Goal: Communication & Community: Ask a question

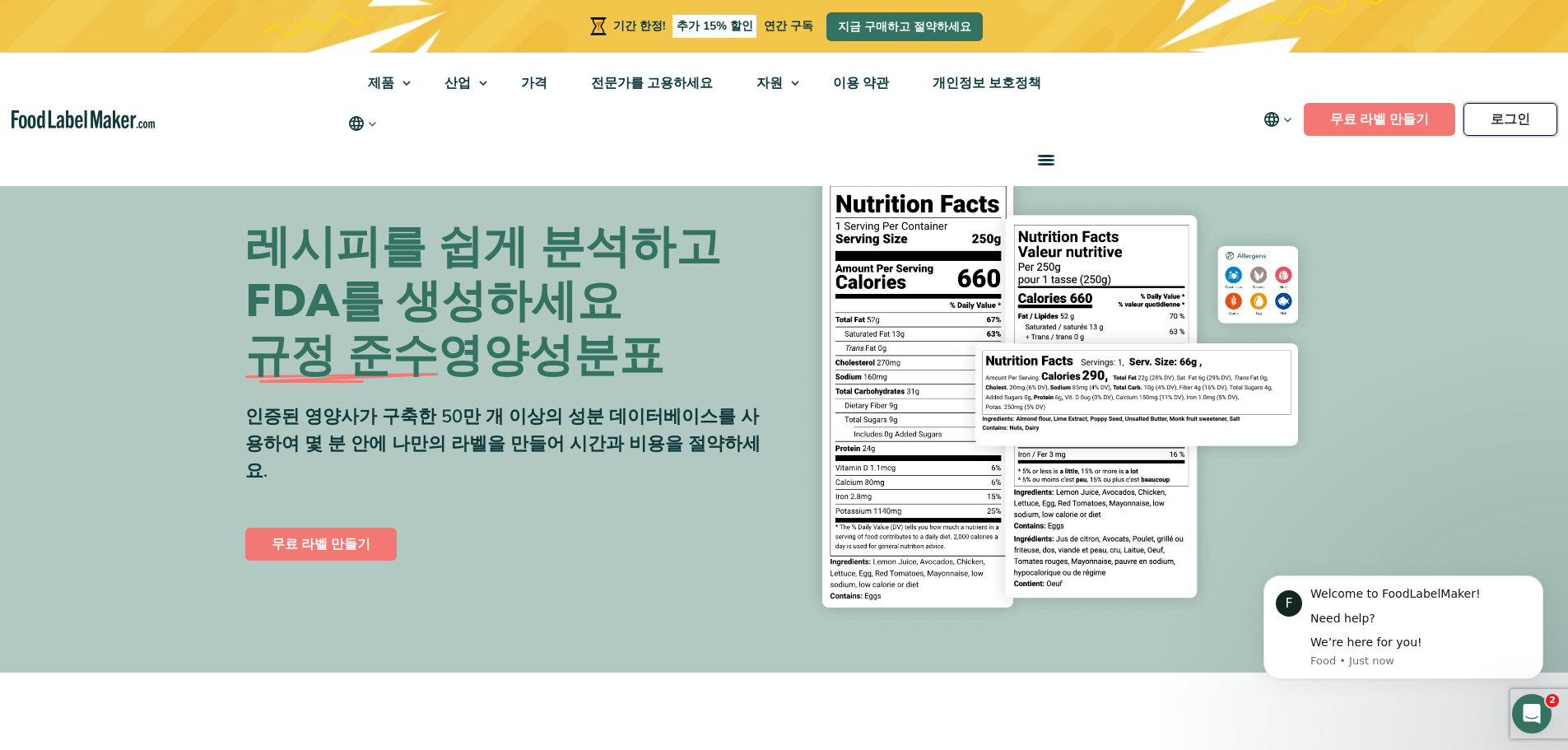
click at [1510, 120] on font "로그인" at bounding box center [1510, 120] width 40 height 18
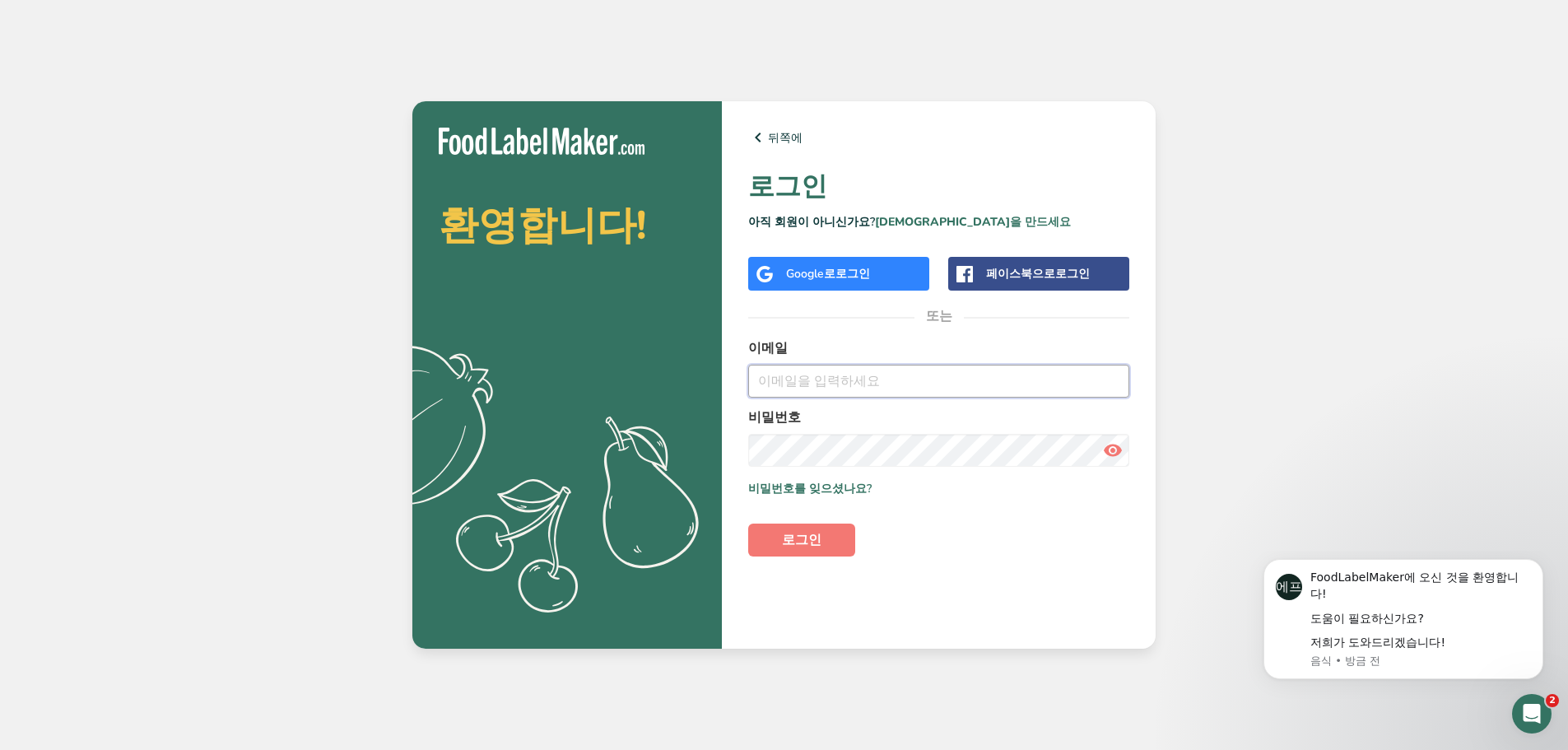
click at [789, 383] on input "email" at bounding box center [938, 381] width 381 height 33
type input "OWENKIM@LOTTEPLAZA.COM"
click at [748, 523] on button "로그인" at bounding box center [801, 539] width 107 height 33
click at [614, 471] on section "환영합니다! .a{fill:#f5f3ed;} 뒤쪽에 로그인 아직 회원이 아니신가요? 계정을 만드세요 Google로 로그인 페이스북으로 로그인 …" at bounding box center [784, 375] width 743 height 547
click at [784, 548] on font "로그인" at bounding box center [801, 539] width 40 height 18
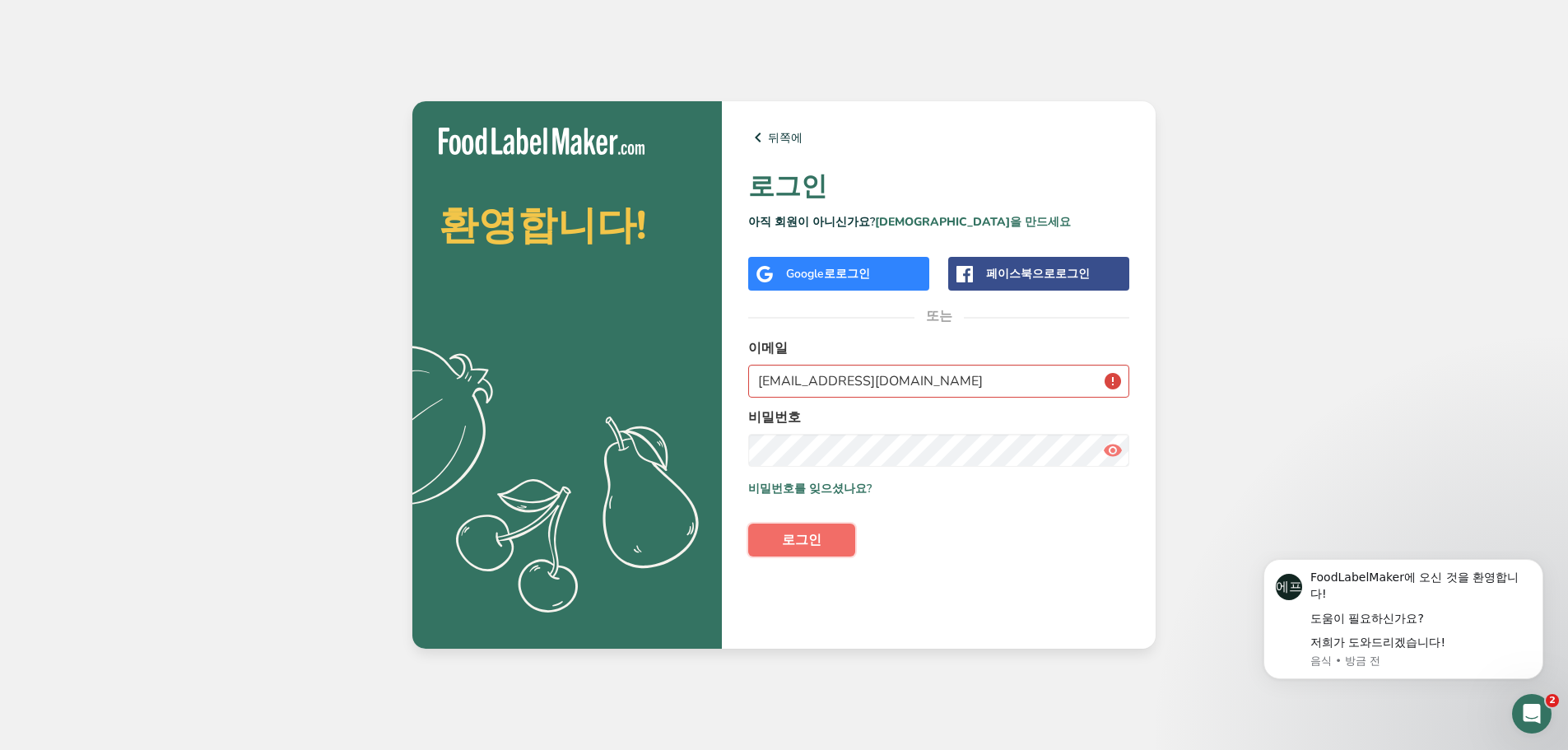
click at [806, 544] on font "로그인" at bounding box center [801, 539] width 40 height 18
click at [1527, 709] on icon "인터콤 메신저 열기" at bounding box center [1529, 711] width 27 height 27
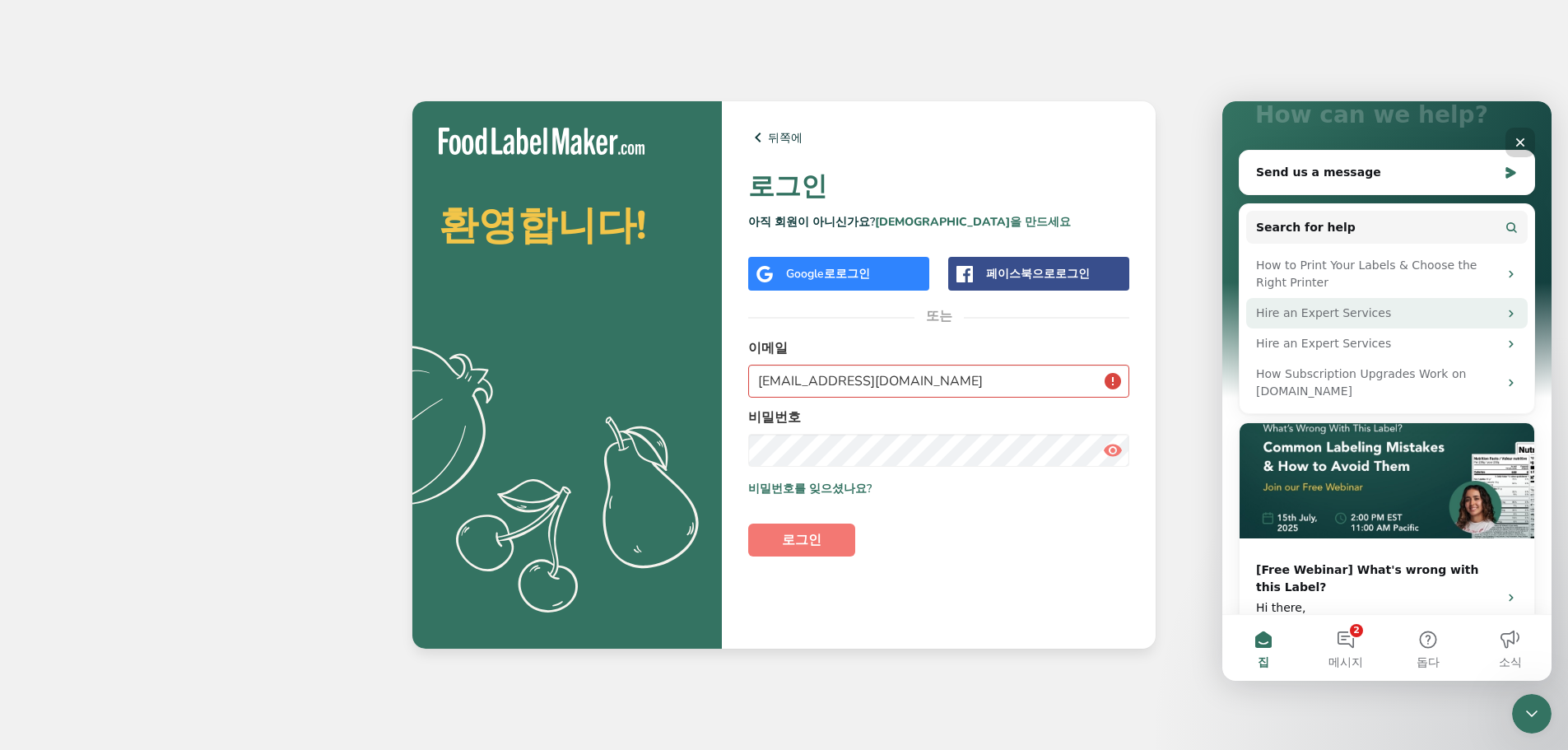
scroll to position [169, 0]
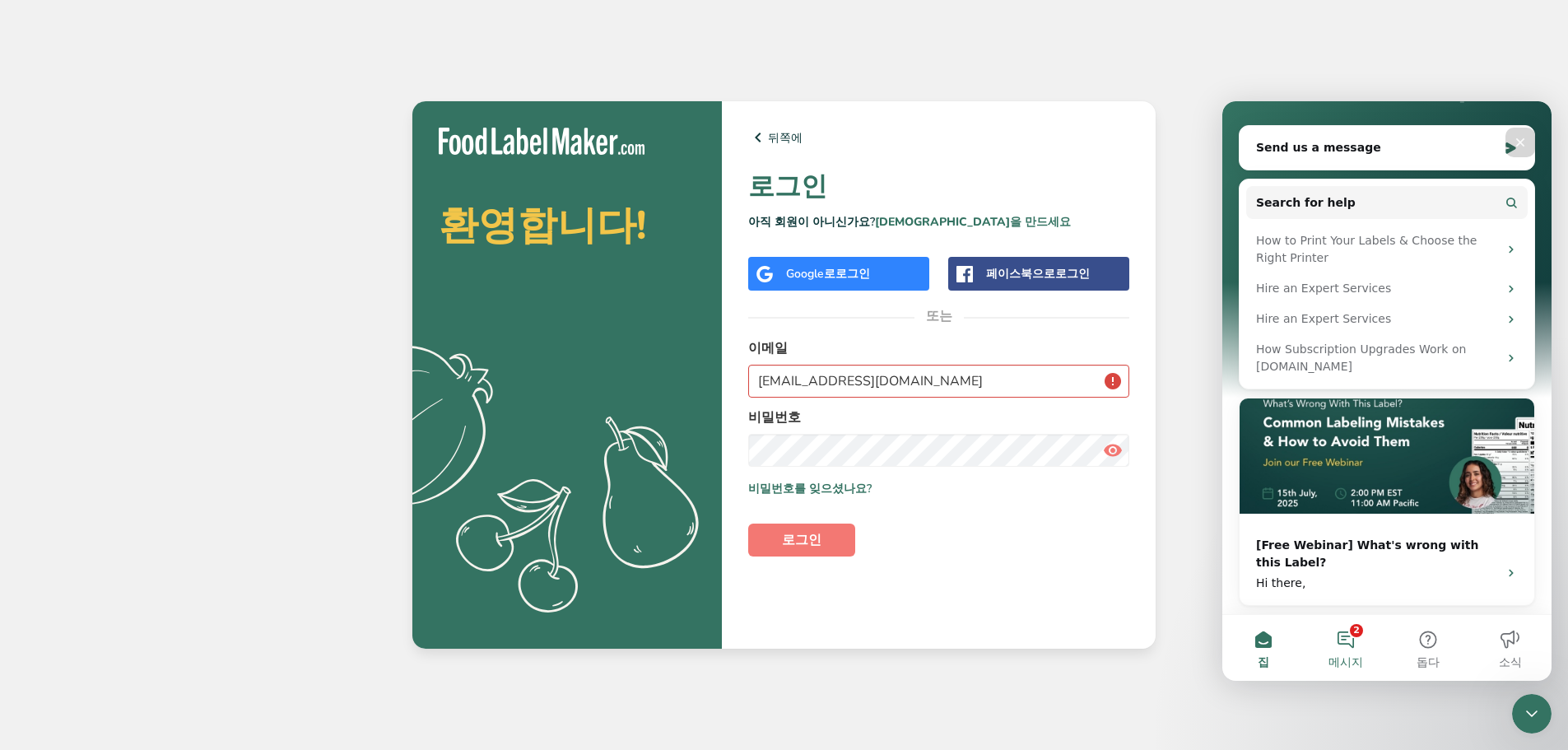
click at [1350, 638] on button "2 메시지" at bounding box center [1345, 647] width 82 height 66
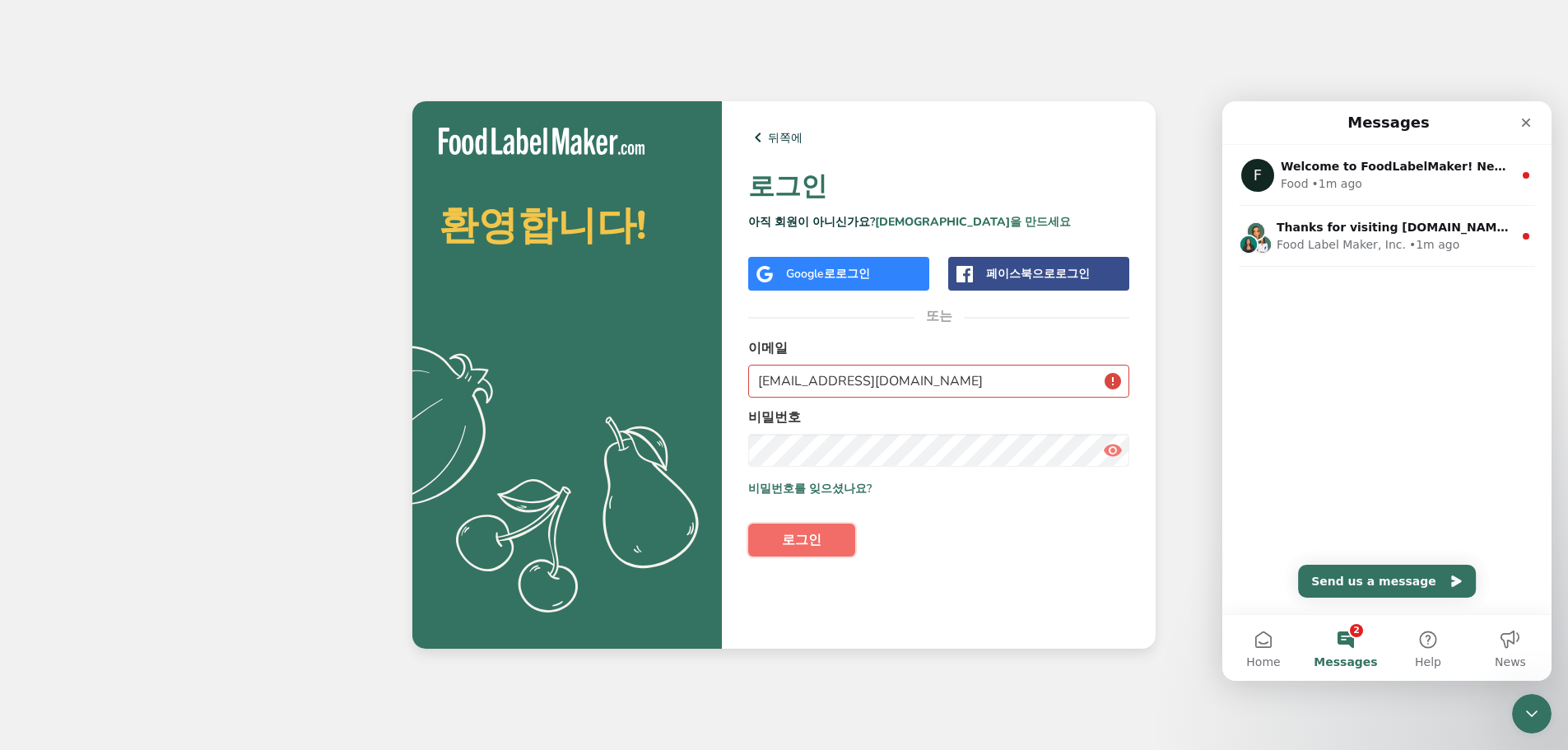
click at [816, 543] on font "로그인" at bounding box center [801, 539] width 40 height 18
click at [1112, 382] on input "OWENKIM@LOTTEPLAZA.COM" at bounding box center [938, 381] width 381 height 33
click at [639, 457] on section "환영합니다! .a{fill:#f5f3ed;} 뒤쪽에 로그인 아직 회원이 아니신가요? 계정을 만드세요 Google로 로그인 페이스북으로 로그인 …" at bounding box center [784, 375] width 743 height 547
click at [792, 553] on button "로그인" at bounding box center [801, 539] width 107 height 33
click at [1421, 589] on button "Send us a message" at bounding box center [1386, 581] width 178 height 33
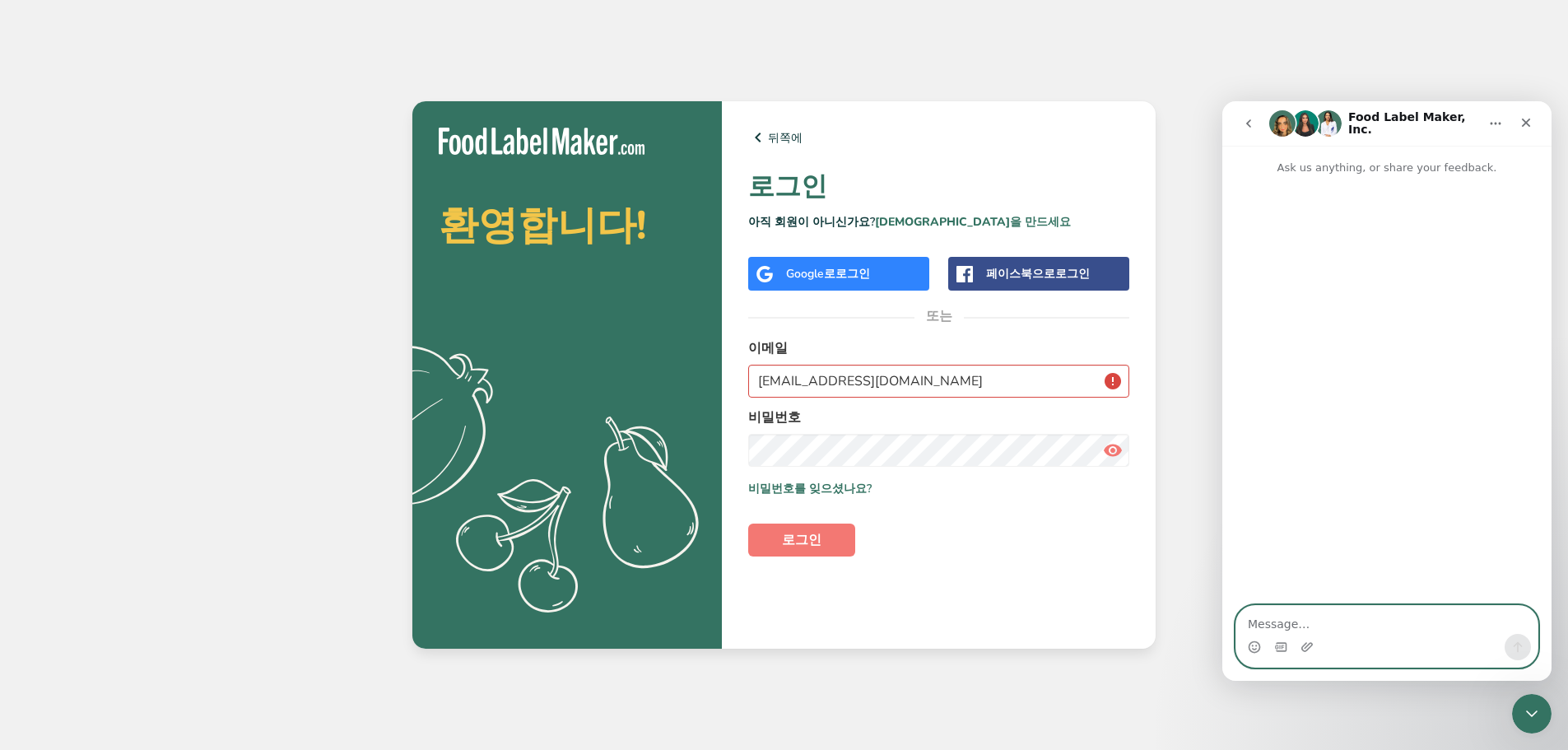
click at [1312, 624] on textarea "Message…" at bounding box center [1386, 620] width 301 height 28
paste textarea "I made 8 nutrition facts in April 2024. And I'm going to make an additional fiv…"
type textarea "I made 8 nutrition facts in April 2024. And I'm going to make an additional fiv…"
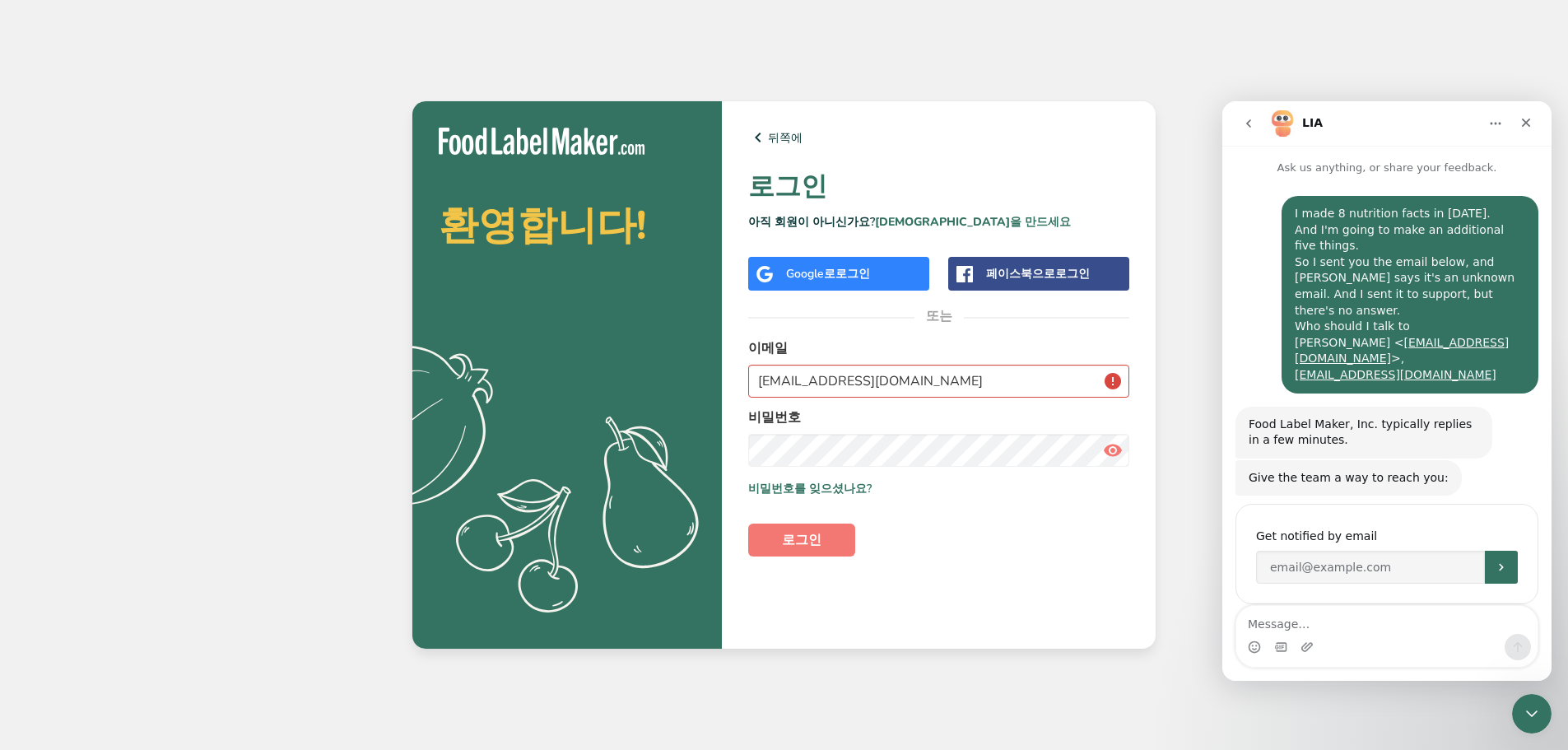
scroll to position [7, 0]
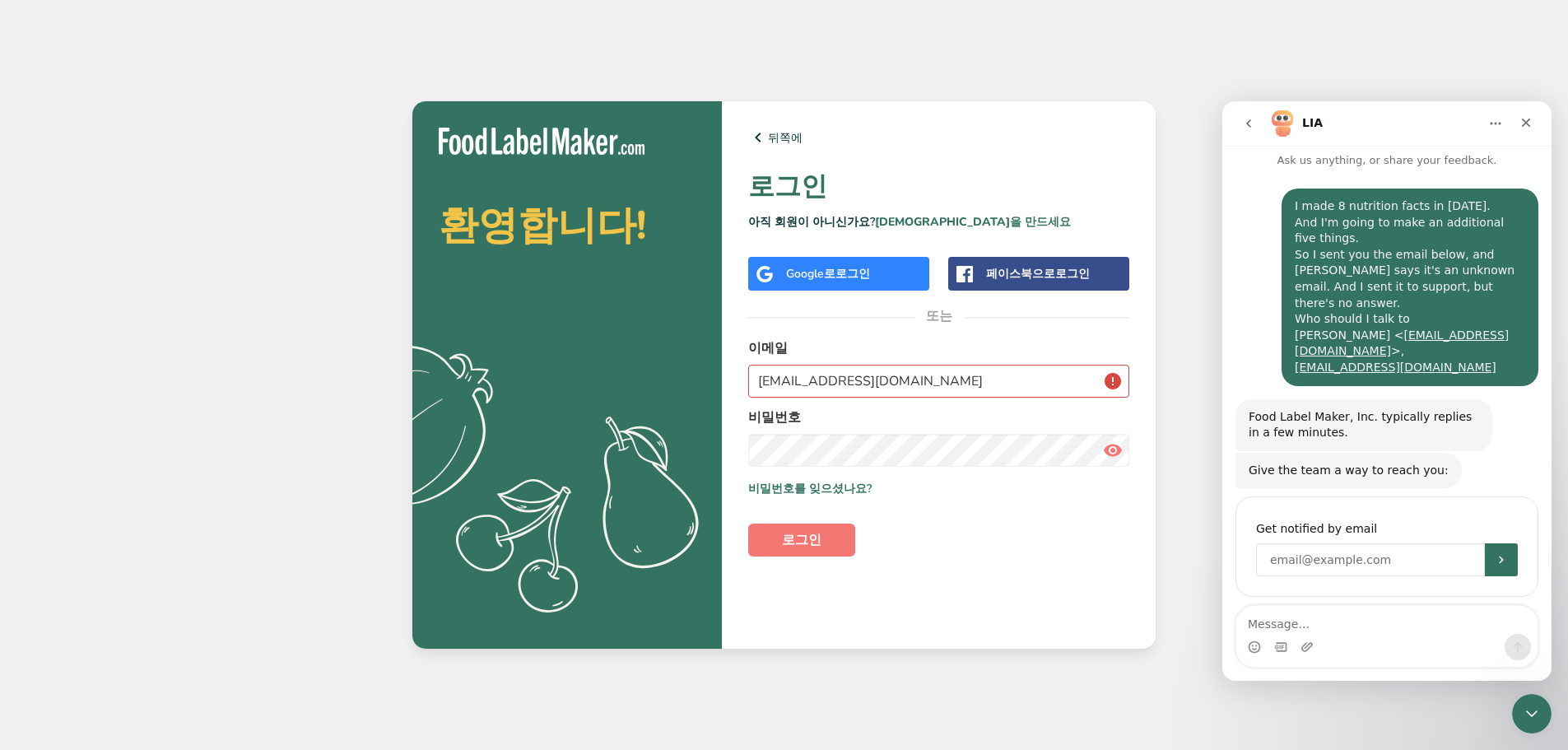
click at [1289, 550] on input "Enter your email" at bounding box center [1370, 559] width 228 height 33
type input "OWENKIM@LOTTEPLAZA.COM"
click at [1495, 553] on icon "Submit" at bounding box center [1501, 560] width 13 height 13
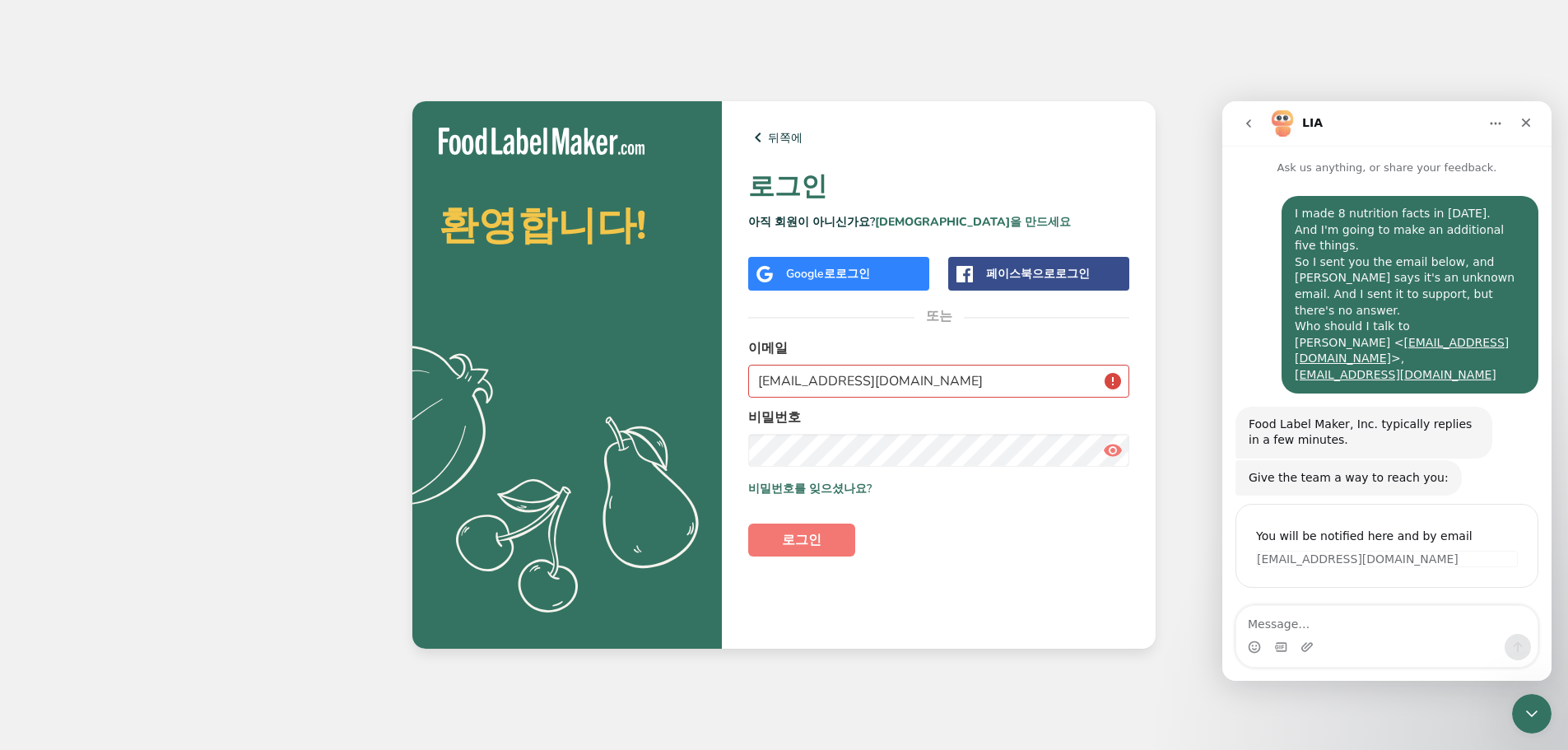
click at [146, 274] on div "환영합니다! .a{fill:#f5f3ed;} 뒤쪽에 로그인 아직 회원이 아니신가요? 계정을 만드세요 Google로 로그인 페이스북으로 로그인 …" at bounding box center [784, 375] width 1568 height 750
click at [812, 537] on font "로그인" at bounding box center [801, 539] width 40 height 18
click at [1321, 628] on textarea "Message…" at bounding box center [1386, 620] width 301 height 28
click at [796, 553] on button "로그인" at bounding box center [801, 539] width 107 height 33
click at [1325, 622] on textarea "Message…" at bounding box center [1386, 620] width 301 height 28
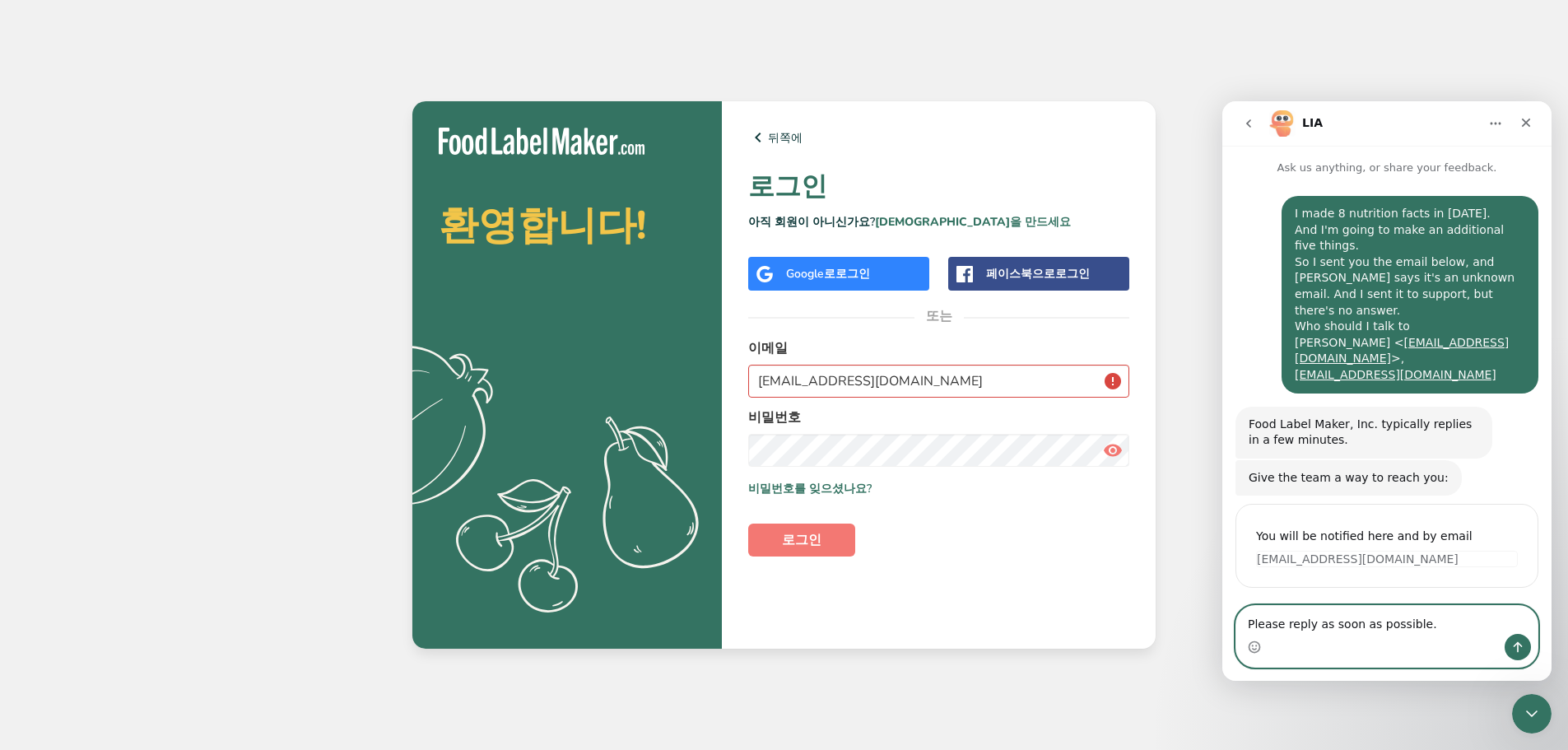
type textarea "Please reply as soon as possible."
click at [1518, 653] on icon "Send a message…" at bounding box center [1517, 646] width 13 height 13
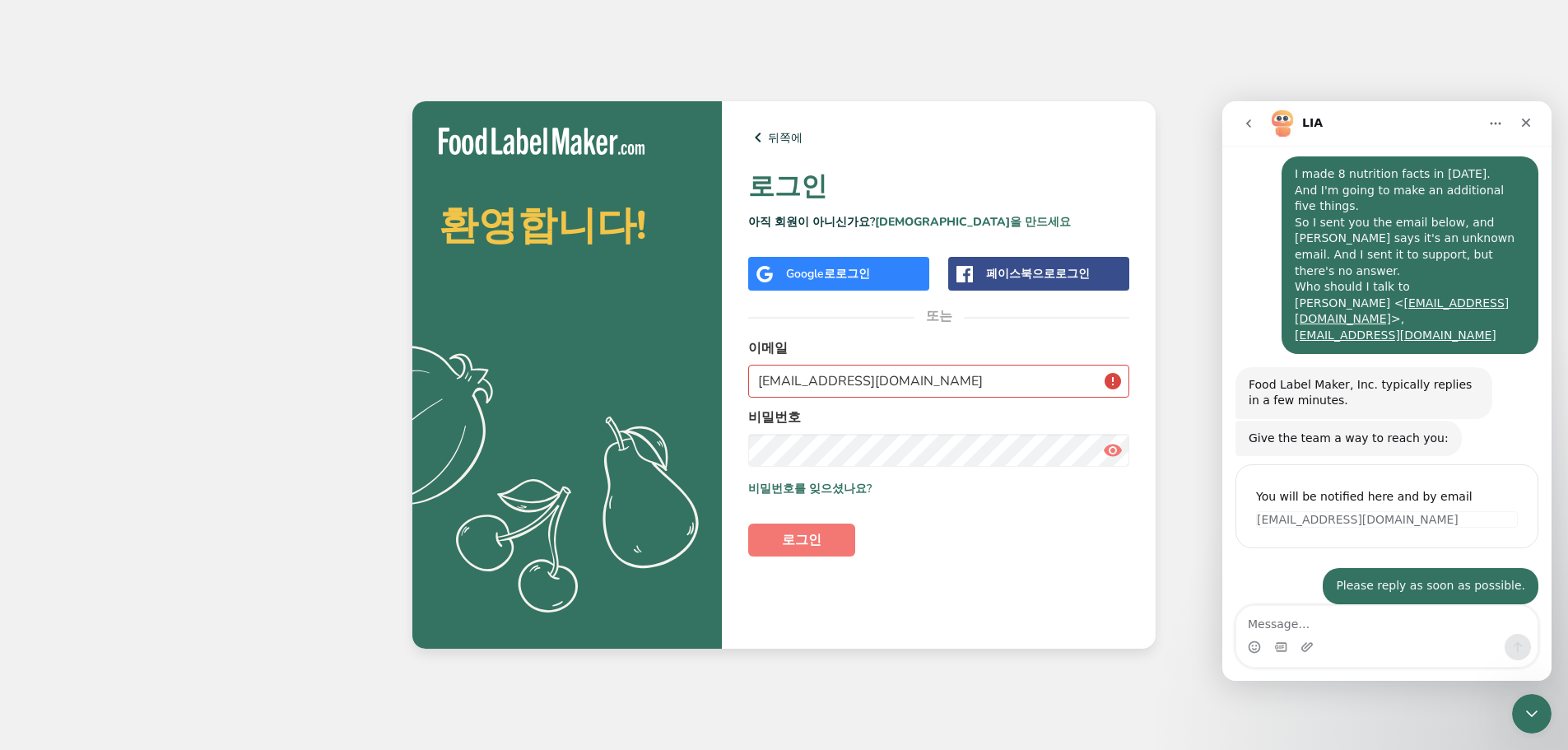
click at [1255, 568] on div "Please reply as soon as possible. • Just now" at bounding box center [1386, 595] width 303 height 56
click at [1009, 528] on form "이메일 OWENKIM@LOTTEPLAZA.COM 비밀번호 나를 기억해 비밀번호를 잊으셨나요? 로그인" at bounding box center [938, 447] width 381 height 218
click at [934, 140] on link "뒤쪽에" at bounding box center [938, 137] width 381 height 19
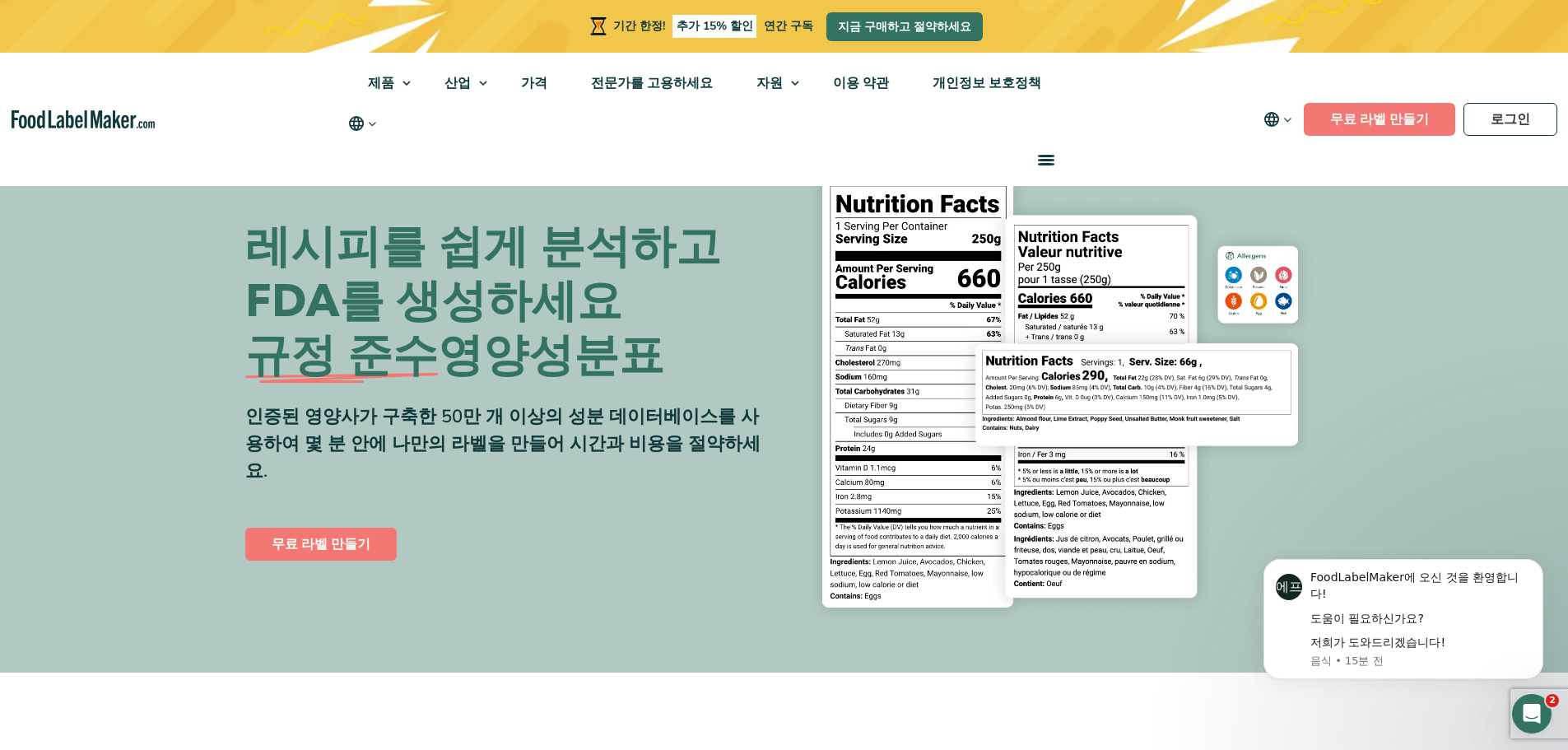
click at [379, 127] on icon "메인 네비게이션" at bounding box center [373, 124] width 12 height 12
click at [1038, 164] on span "메뉴" at bounding box center [1046, 164] width 17 height 3
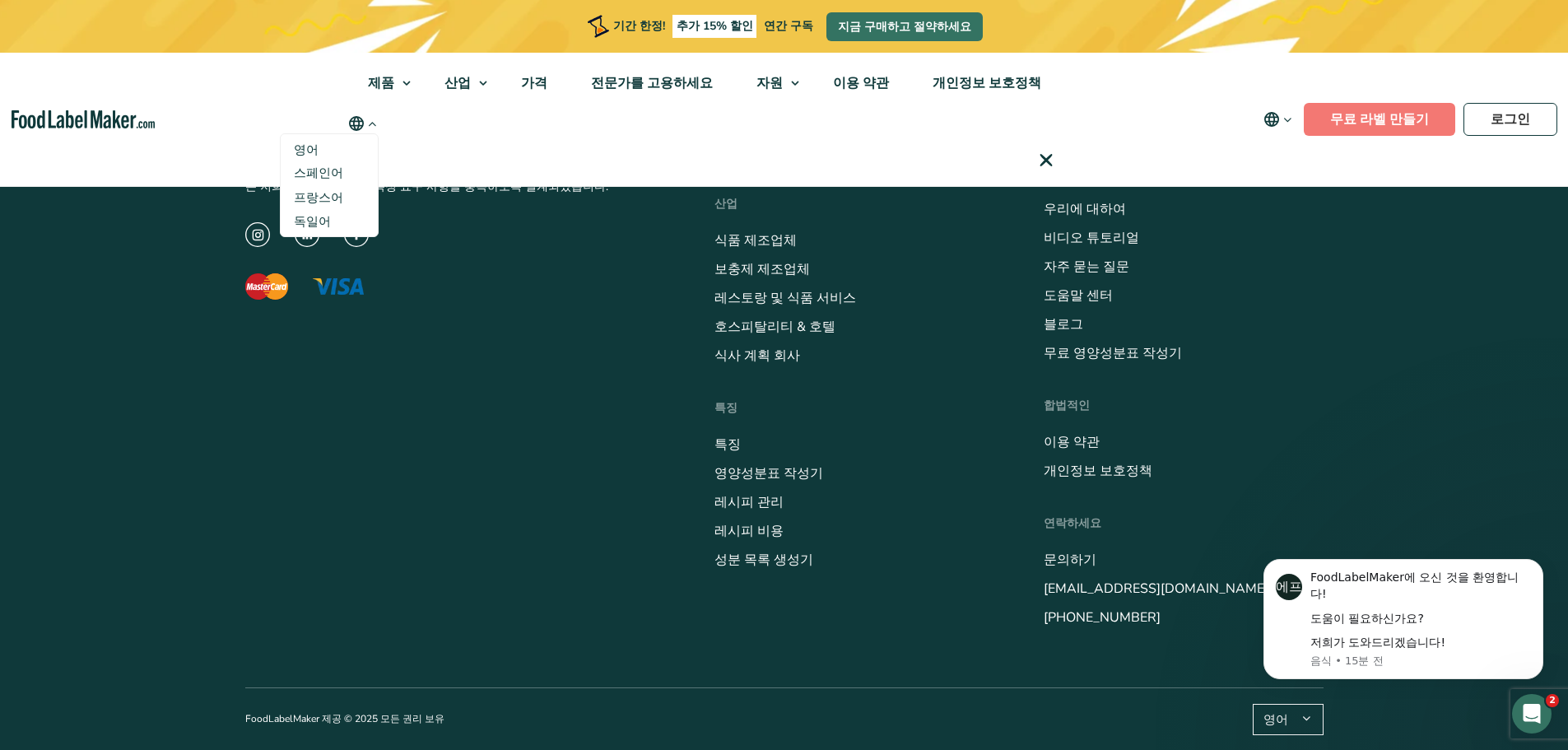
scroll to position [6698, 0]
drag, startPoint x: 1448, startPoint y: 0, endPoint x: 792, endPoint y: 141, distance: 671.0
click at [792, 140] on div "제품 식품 영양 표시 보충제 제형 및 라벨링 산업 식품 제조업체 호스피탈리티 & 호텔 보충제 제조업체 식사 계획 레스토랑 및 식품 서비스 병원…" at bounding box center [702, 119] width 713 height 134
click at [585, 146] on div "제품 식품 영양 표시 보충제 제형 및 라벨링 산업 식품 제조업체 호스피탈리티 & 호텔 보충제 제조업체 식사 계획 레스토랑 및 식품 서비스 병원…" at bounding box center [702, 119] width 713 height 134
click at [234, 89] on nav "제품 식품 영양 표시 보충제 제형 및 라벨링 산업 식품 제조업체 호스피탈리티 & 호텔 보충제 제조업체 식사 계획 레스토랑 및 식품 서비스 병원…" at bounding box center [784, 119] width 1568 height 134
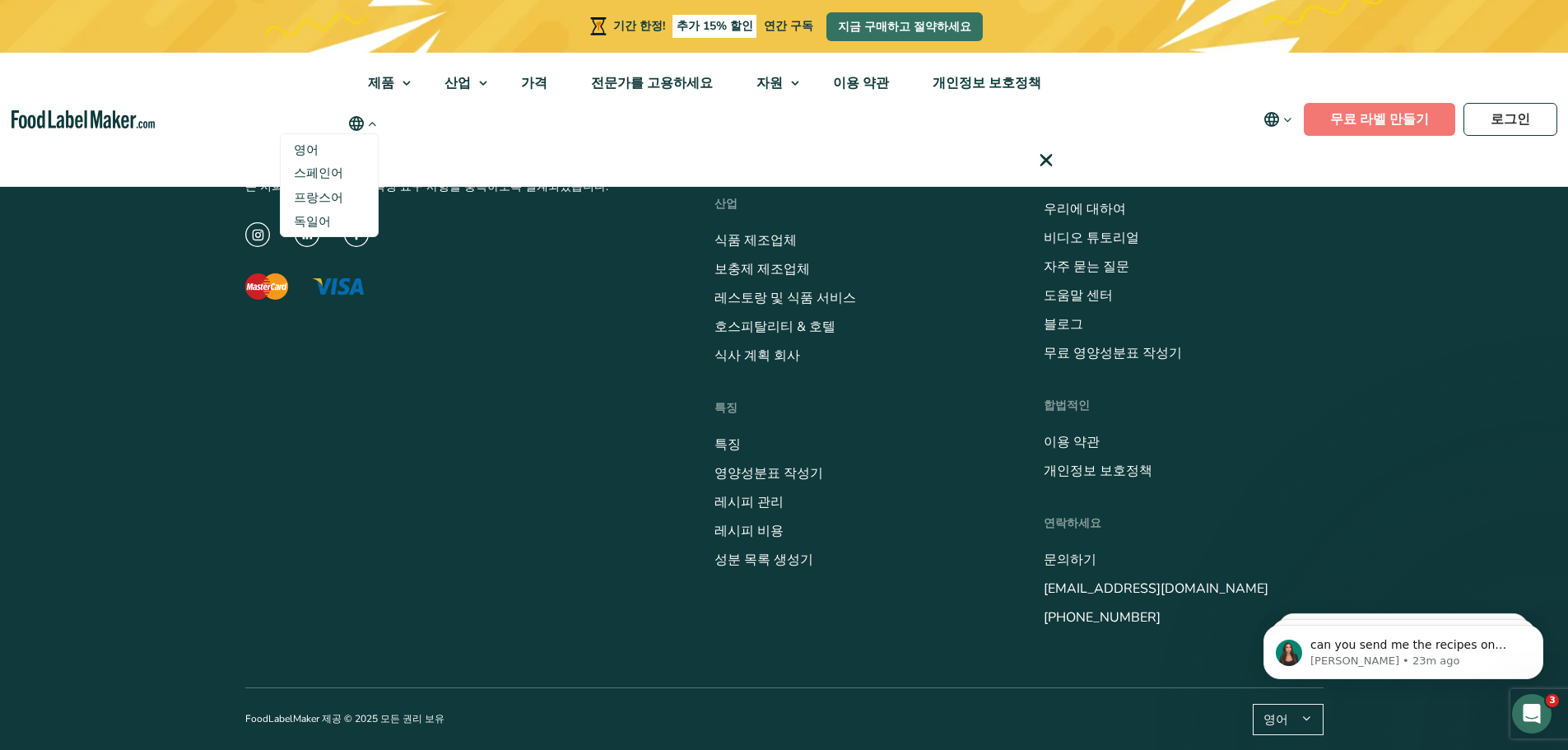
click at [226, 105] on nav "제품 식품 영양 표시 보충제 제형 및 라벨링 산업 식품 제조업체 호스피탈리티 & 호텔 보충제 제조업체 식사 계획 레스토랑 및 식품 서비스 병원…" at bounding box center [784, 119] width 1568 height 134
